Goal: Task Accomplishment & Management: Use online tool/utility

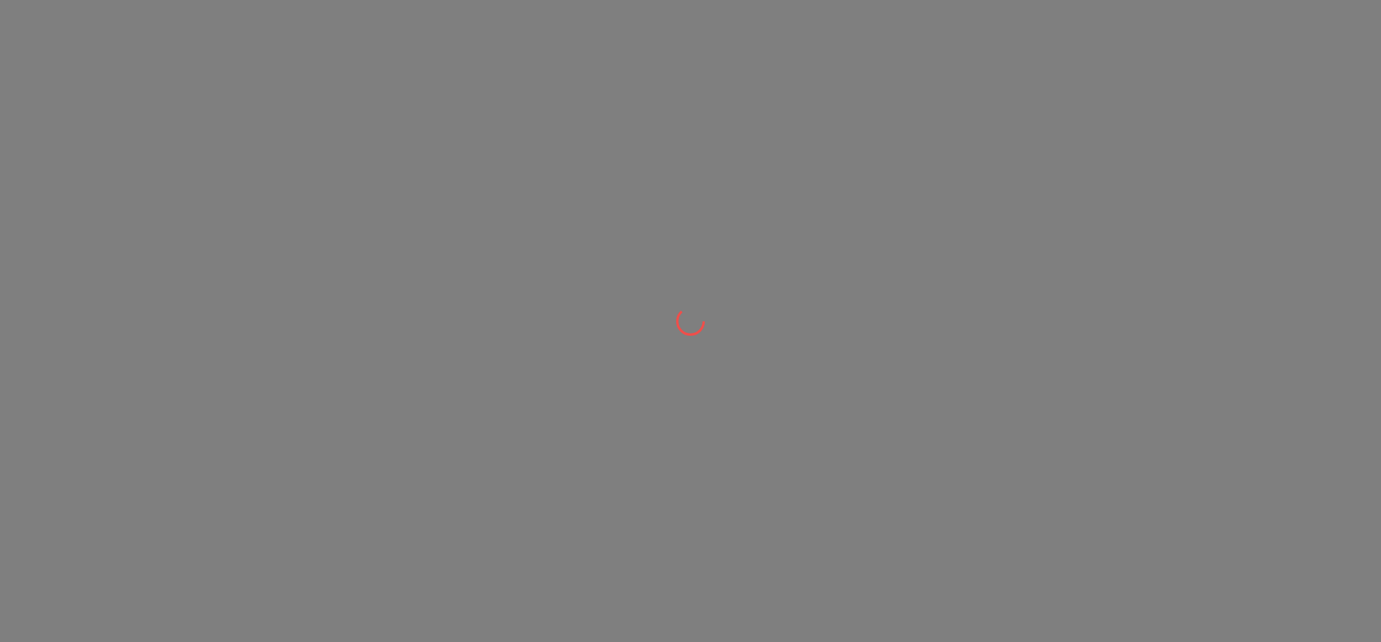
click at [1002, 267] on div at bounding box center [690, 321] width 1381 height 642
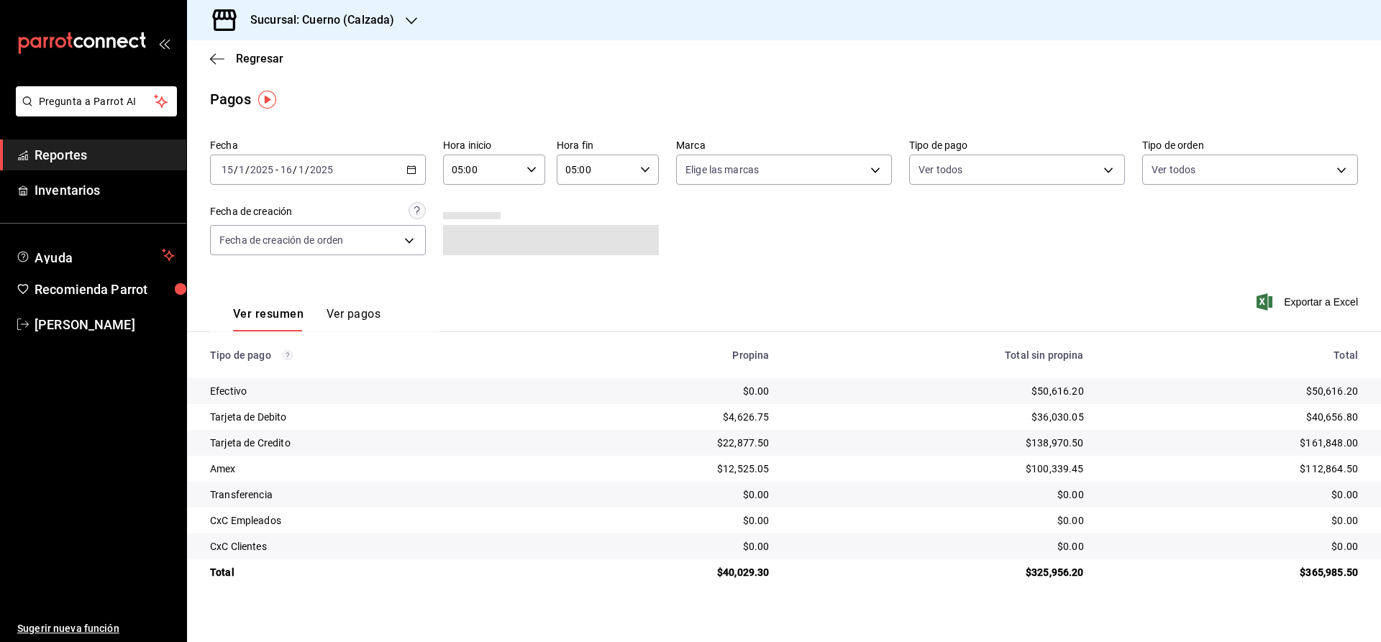
click at [77, 158] on span "Reportes" at bounding box center [105, 154] width 140 height 19
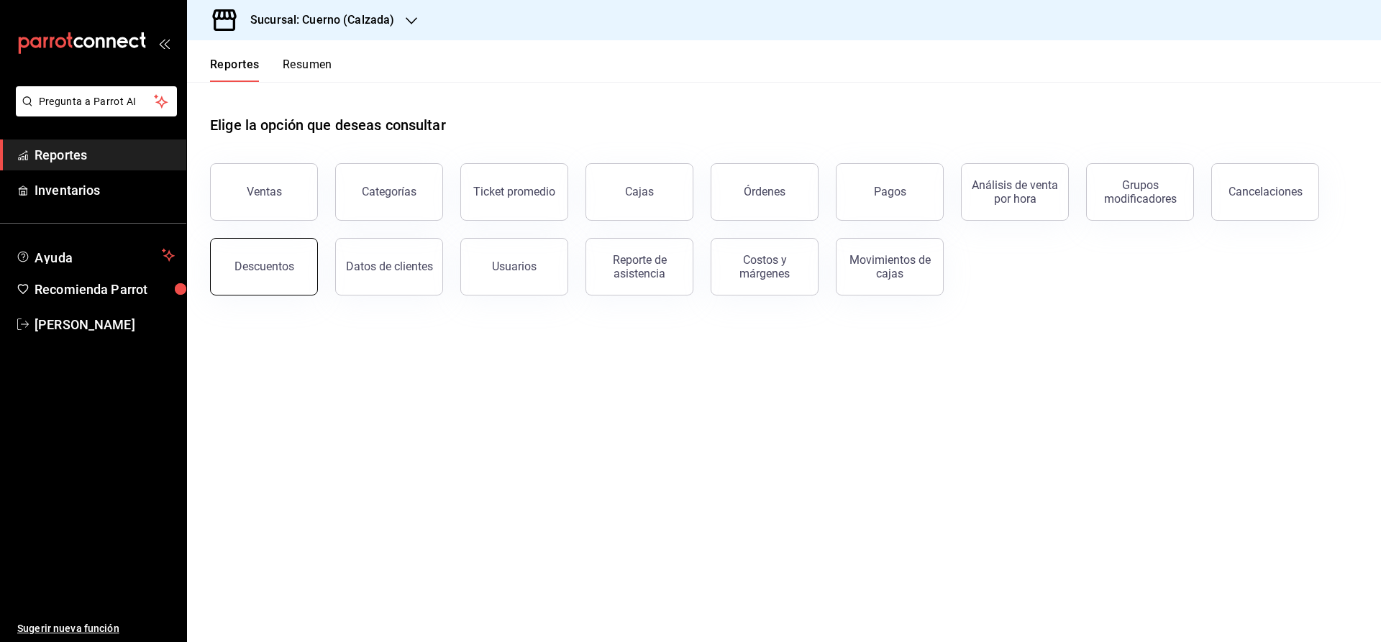
click at [268, 276] on button "Descuentos" at bounding box center [264, 267] width 108 height 58
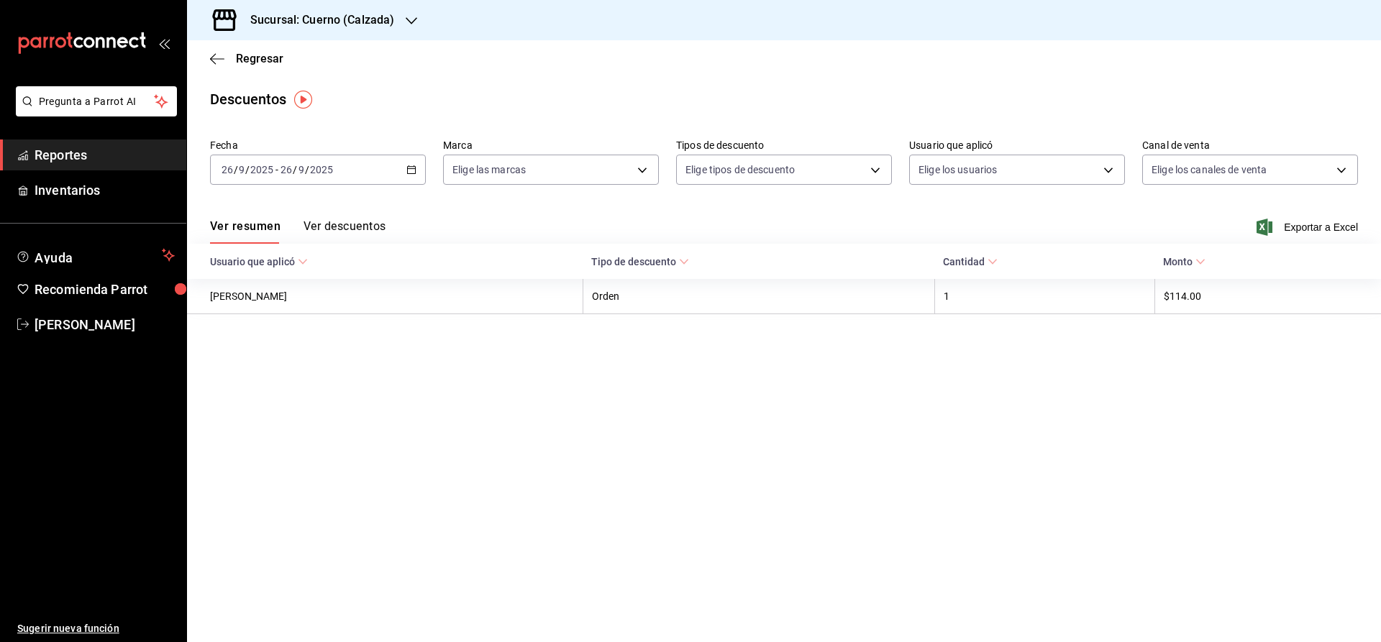
click at [414, 168] on icon "button" at bounding box center [411, 170] width 10 height 10
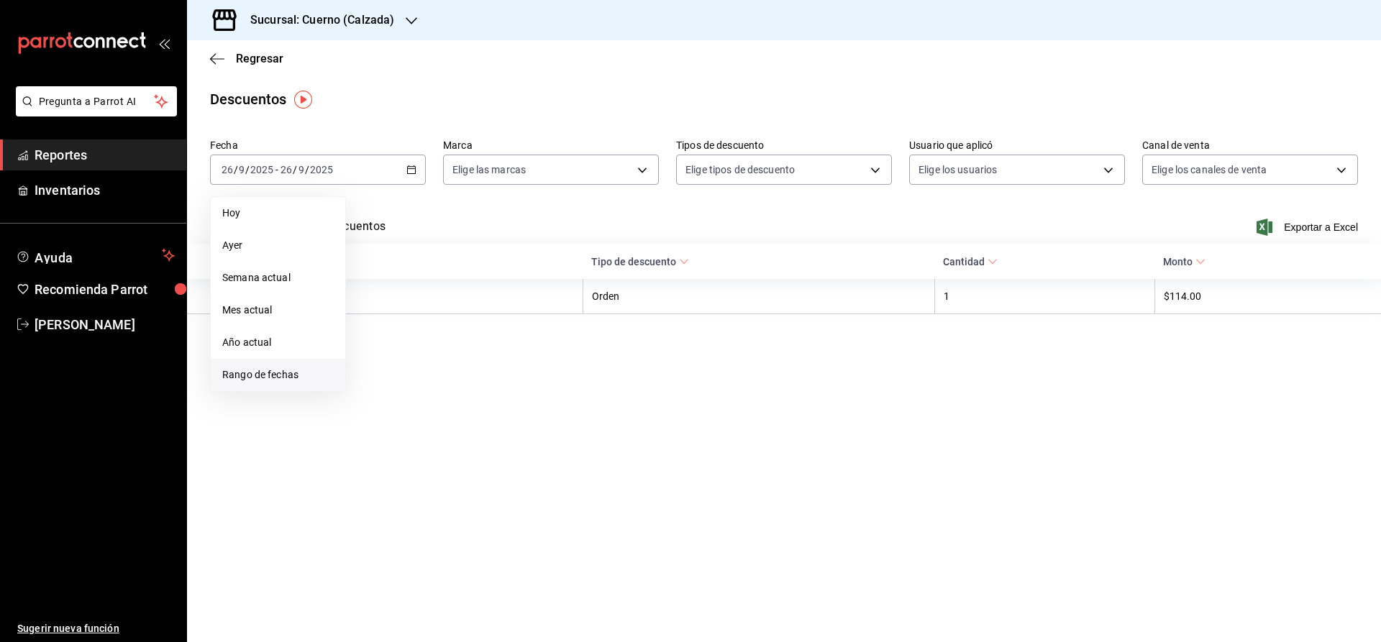
click at [255, 373] on span "Rango de fechas" at bounding box center [278, 375] width 112 height 15
click at [371, 360] on button "22" at bounding box center [375, 360] width 25 height 26
click at [406, 366] on button "23" at bounding box center [400, 360] width 25 height 26
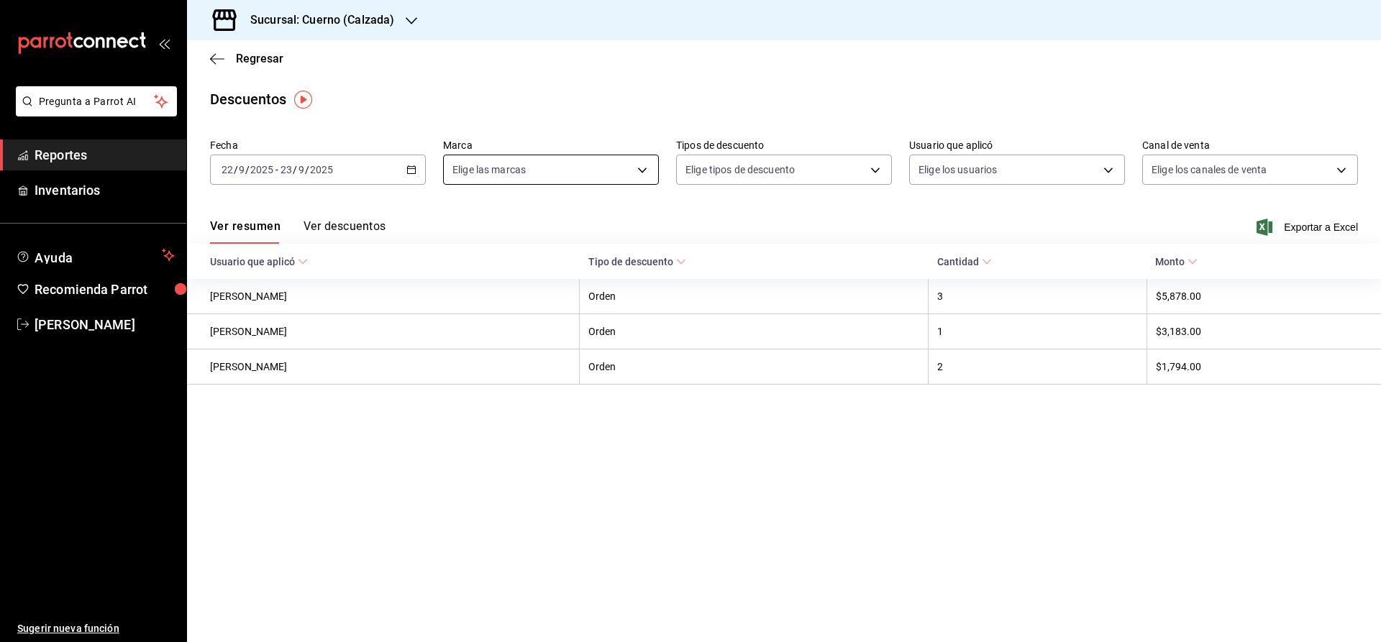
click at [583, 176] on body "Pregunta a Parrot AI Reportes Inventarios Ayuda Recomienda Parrot [PERSON_NAME]…" at bounding box center [690, 321] width 1381 height 642
click at [583, 176] on div at bounding box center [690, 321] width 1381 height 642
click at [583, 176] on body "Pregunta a Parrot AI Reportes Inventarios Ayuda Recomienda Parrot [PERSON_NAME]…" at bounding box center [690, 321] width 1381 height 642
click at [476, 275] on li "Cuerno - Calzada" at bounding box center [551, 274] width 214 height 32
type input "b7ae777b-2dfc-42e0-9650-6cefdf37a424"
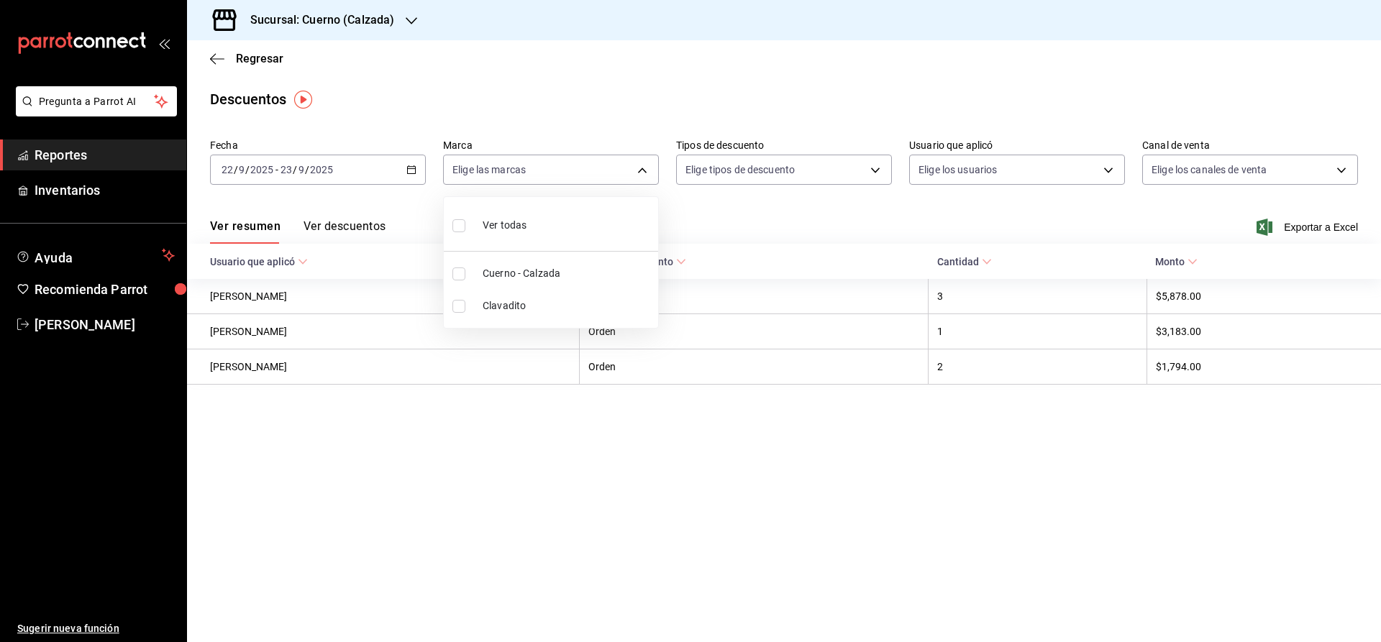
checkbox input "true"
click at [784, 167] on div at bounding box center [690, 321] width 1381 height 642
click at [871, 171] on body "Pregunta a Parrot AI Reportes Inventarios Ayuda Recomienda Parrot [PERSON_NAME]…" at bounding box center [690, 321] width 1381 height 642
click at [876, 166] on div at bounding box center [690, 321] width 1381 height 642
click at [352, 232] on button "Ver descuentos" at bounding box center [345, 231] width 82 height 24
